Goal: Navigation & Orientation: Understand site structure

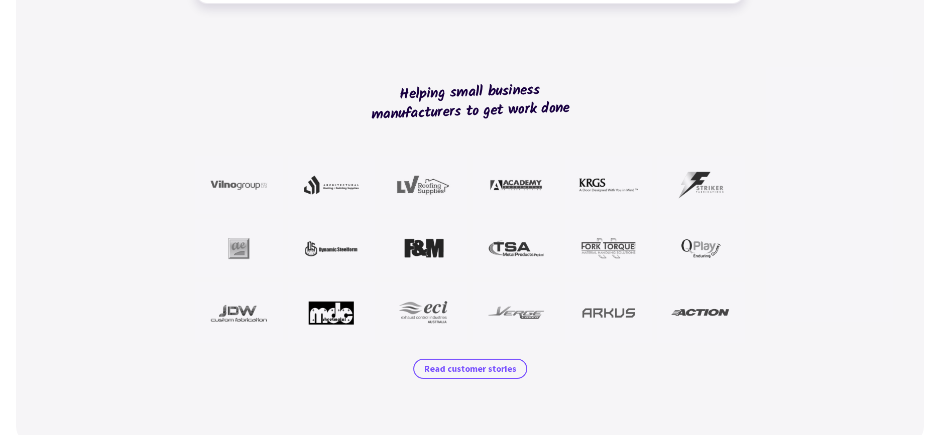
scroll to position [860, 0]
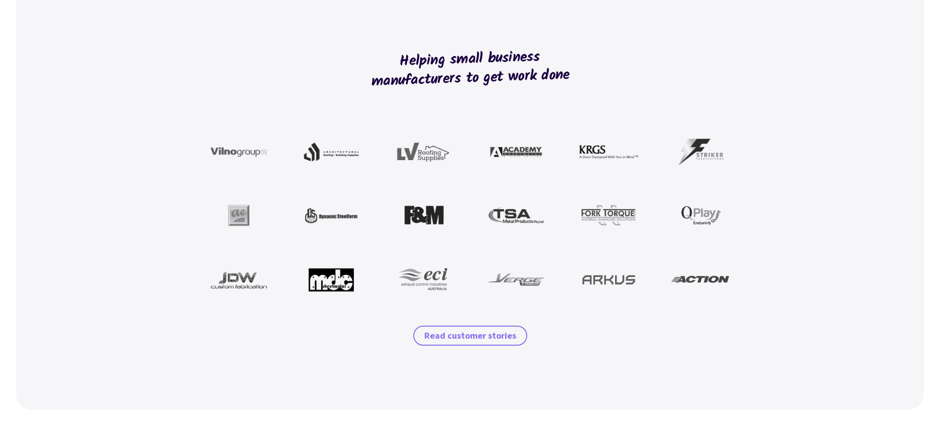
click at [468, 338] on span "Read customer stories" at bounding box center [470, 336] width 92 height 12
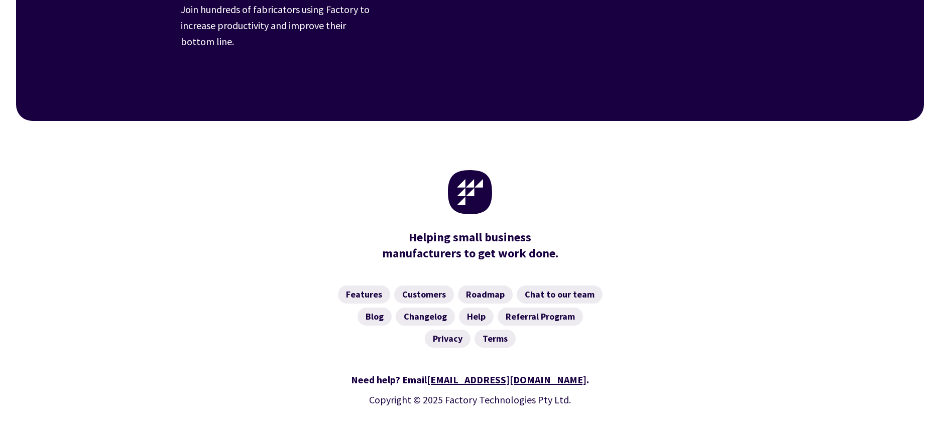
scroll to position [1472, 0]
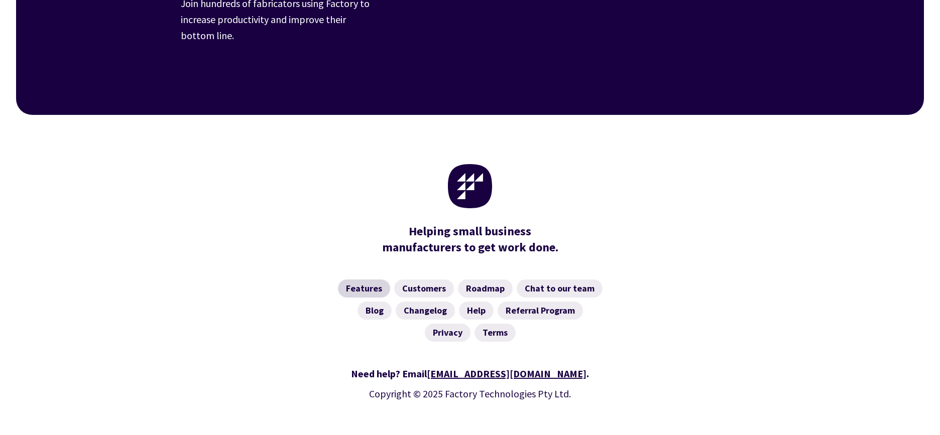
click at [373, 280] on link "Features" at bounding box center [364, 289] width 52 height 18
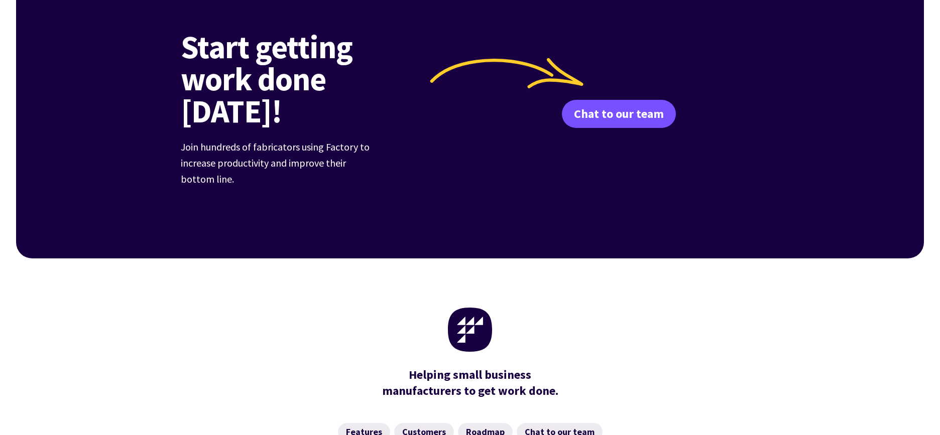
scroll to position [1586, 0]
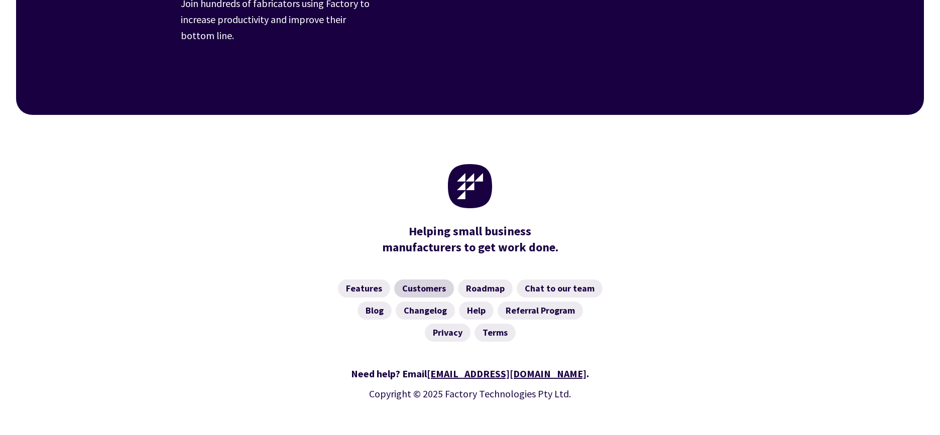
click at [410, 280] on link "Customers" at bounding box center [424, 289] width 60 height 18
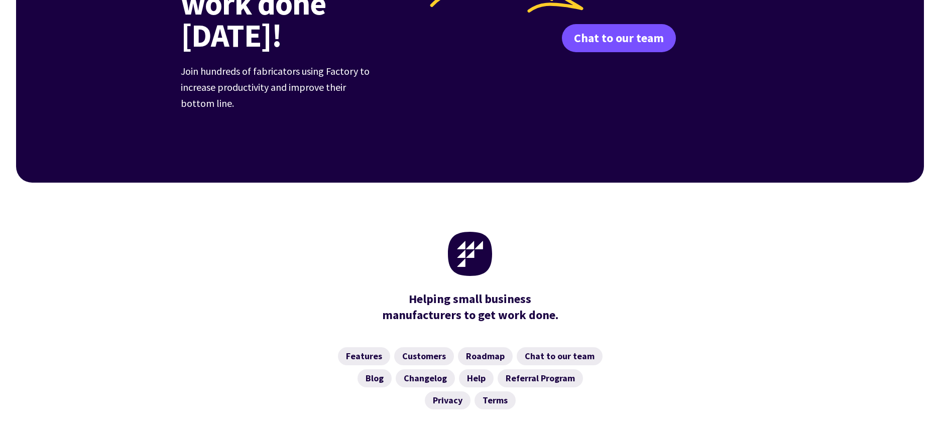
scroll to position [1472, 0]
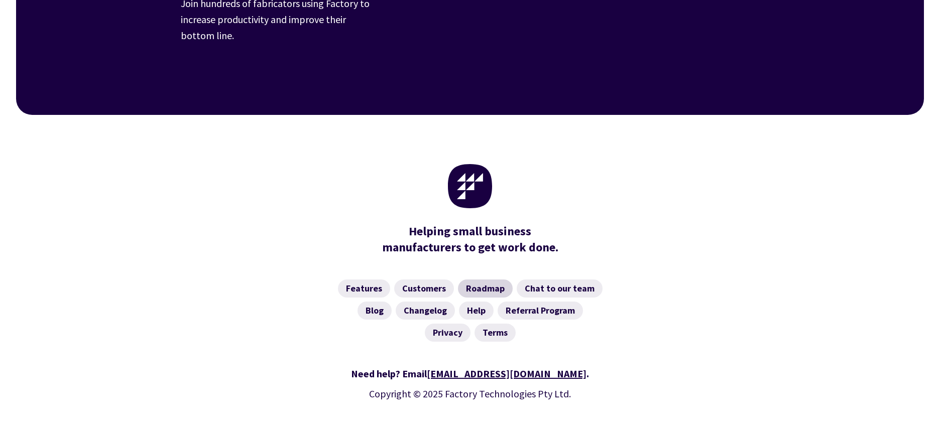
click at [479, 280] on link "Roadmap" at bounding box center [485, 289] width 55 height 18
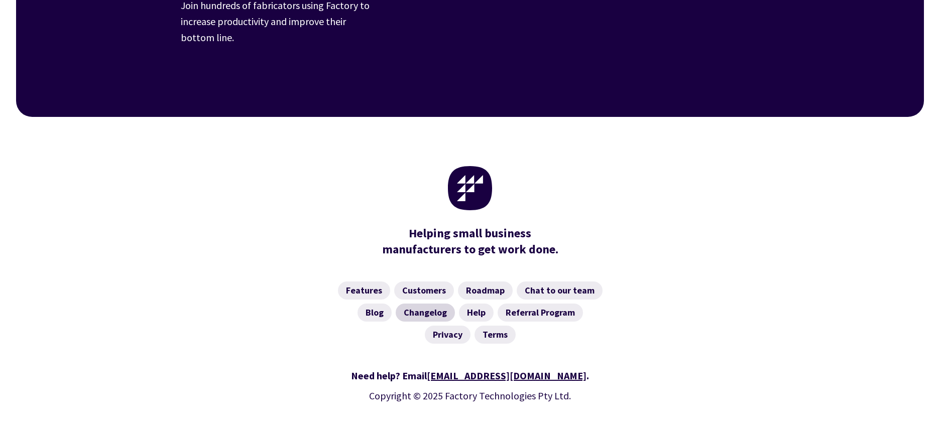
click at [425, 304] on link "Changelog" at bounding box center [425, 313] width 59 height 18
